Goal: Check status: Check status

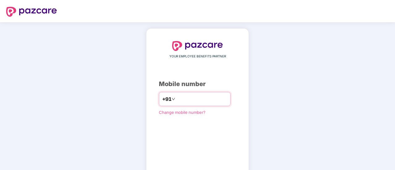
click at [177, 100] on input "number" at bounding box center [201, 99] width 51 height 10
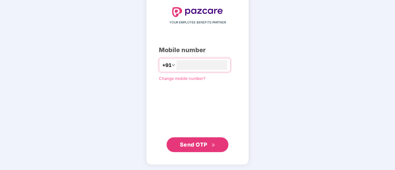
type input "**********"
click at [193, 144] on span "Send OTP" at bounding box center [193, 144] width 27 height 6
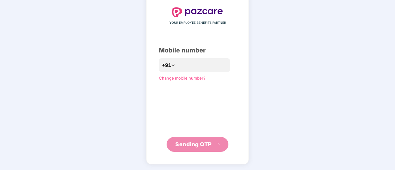
scroll to position [31, 0]
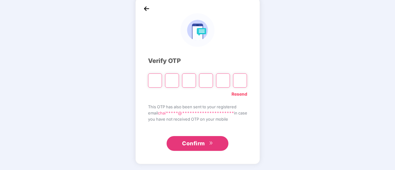
type input "*"
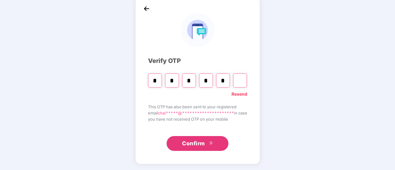
type input "*"
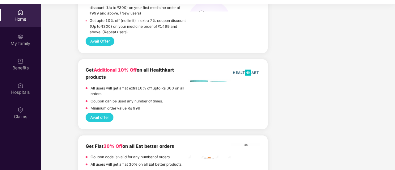
scroll to position [361, 0]
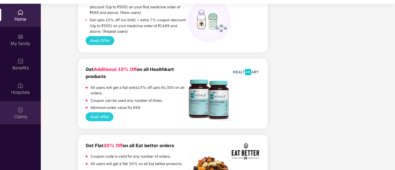
click at [17, 114] on div "Claims" at bounding box center [20, 117] width 41 height 6
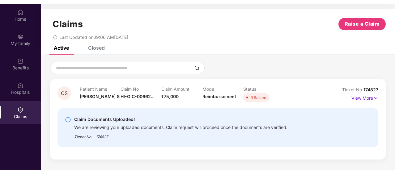
click at [354, 100] on p "View More" at bounding box center [364, 97] width 27 height 8
